Goal: Transaction & Acquisition: Purchase product/service

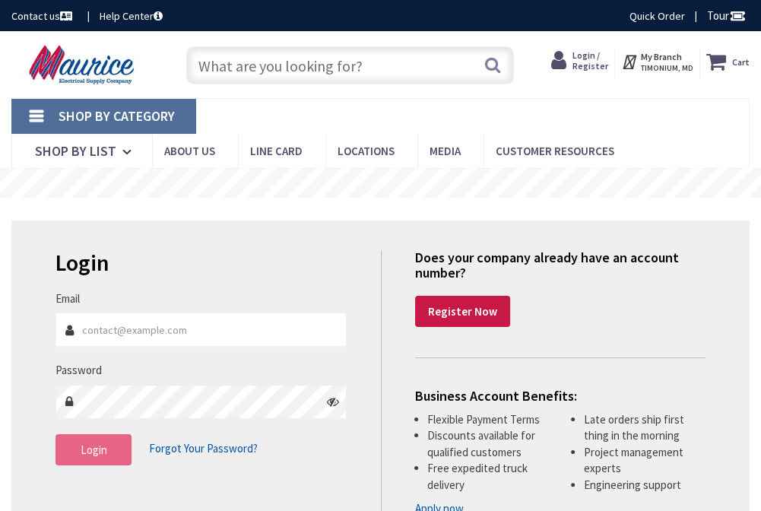
type input "[PERSON_NAME][EMAIL_ADDRESS][DOMAIN_NAME]"
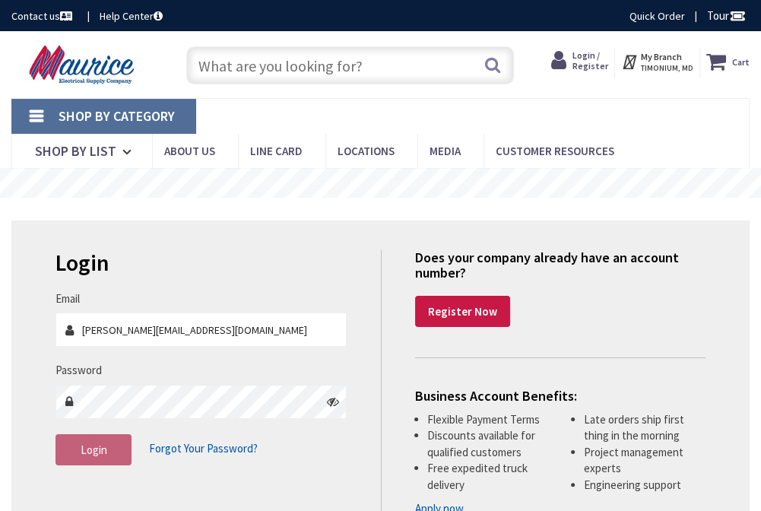
click at [94, 450] on span "Login" at bounding box center [94, 449] width 27 height 14
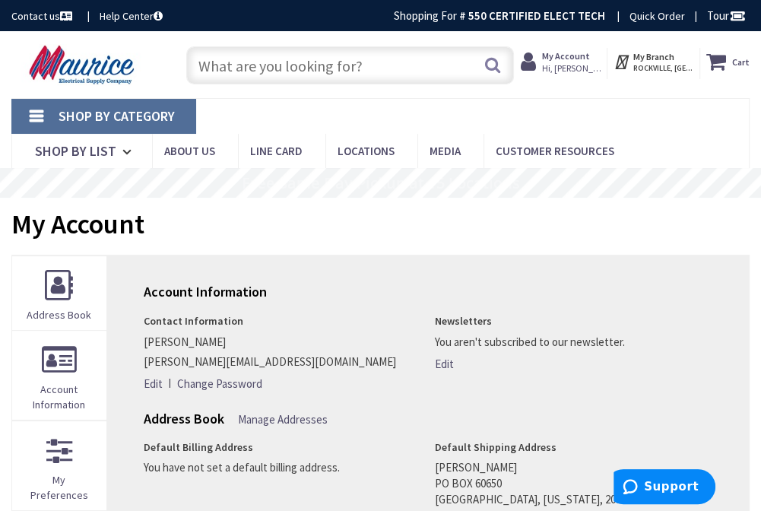
click at [325, 65] on input "text" at bounding box center [349, 65] width 327 height 38
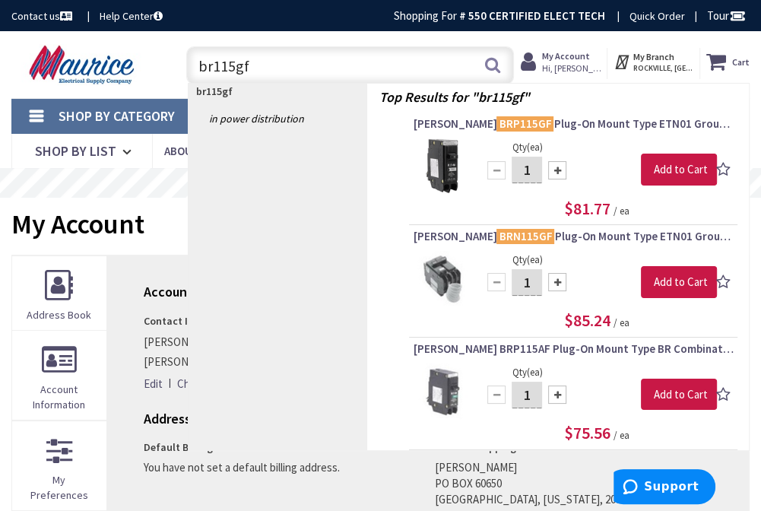
type input "br115gf"
